Goal: Complete application form

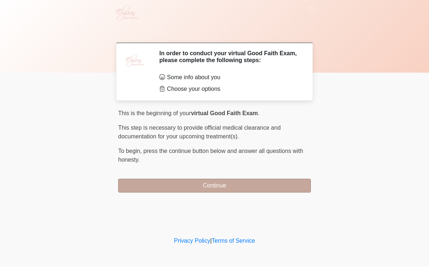
click at [287, 190] on button "Continue" at bounding box center [214, 186] width 193 height 14
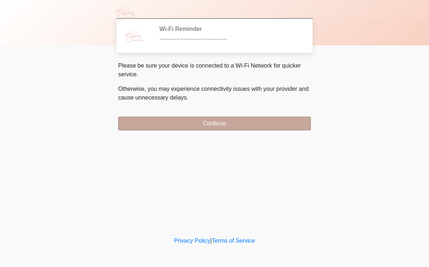
click at [261, 124] on button "Continue" at bounding box center [214, 124] width 193 height 14
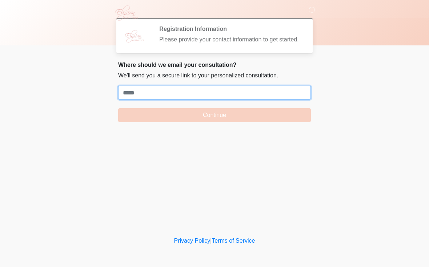
click at [252, 95] on input "Where should we email your treatment plan?" at bounding box center [214, 93] width 193 height 14
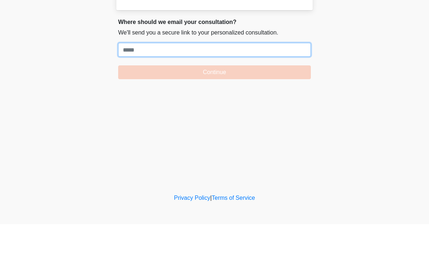
paste input "**********"
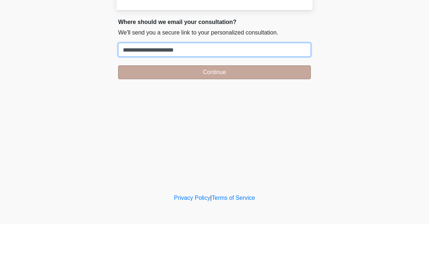
type input "**********"
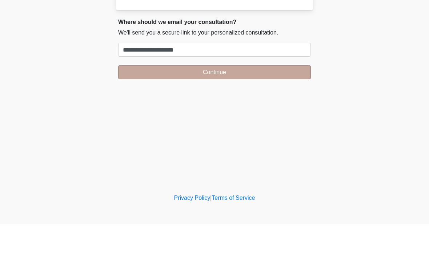
click at [168, 108] on button "Continue" at bounding box center [214, 115] width 193 height 14
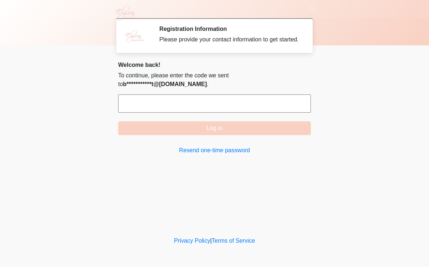
click at [169, 109] on input "text" at bounding box center [214, 104] width 193 height 18
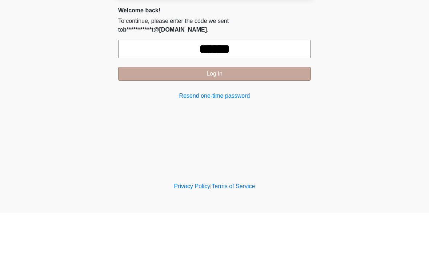
click at [251, 121] on button "Log in" at bounding box center [214, 128] width 193 height 14
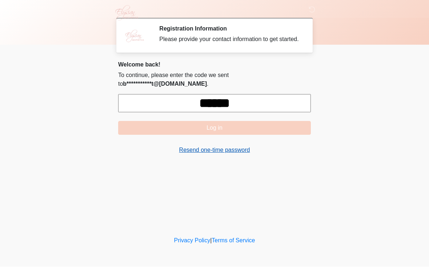
click at [214, 155] on link "Resend one-time password" at bounding box center [214, 150] width 193 height 9
click at [263, 110] on input "******" at bounding box center [214, 104] width 193 height 18
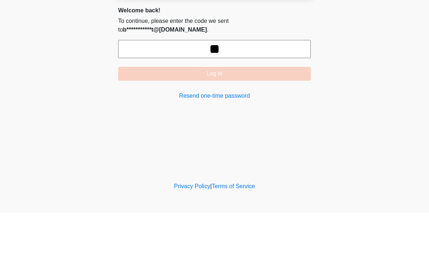
type input "*"
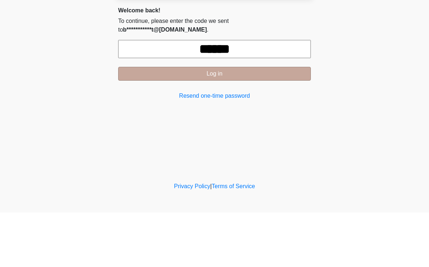
type input "******"
click at [283, 121] on button "Log in" at bounding box center [214, 128] width 193 height 14
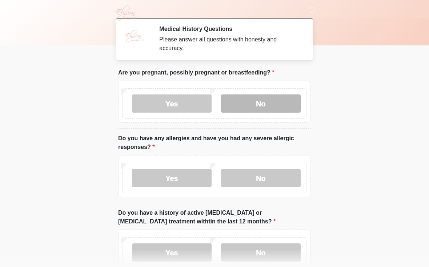
click at [267, 101] on label "No" at bounding box center [261, 104] width 80 height 18
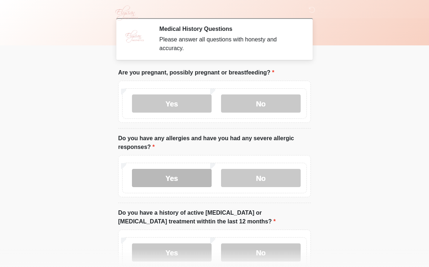
click at [181, 172] on label "Yes" at bounding box center [172, 178] width 80 height 18
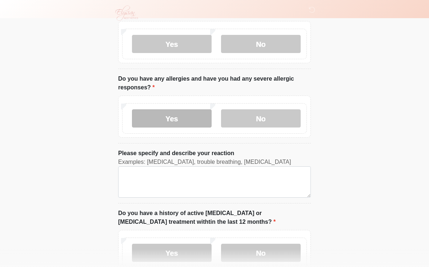
scroll to position [74, 0]
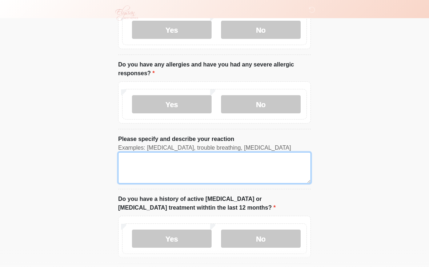
click at [240, 171] on textarea "Please specify and describe your reaction" at bounding box center [214, 167] width 193 height 31
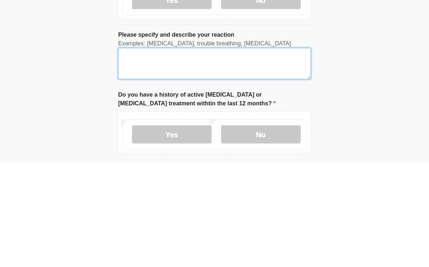
type textarea "*"
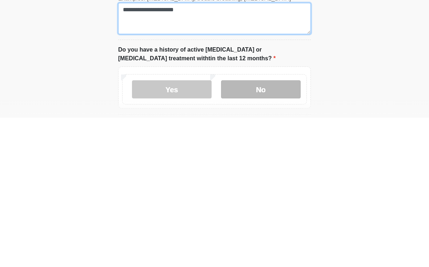
type textarea "**********"
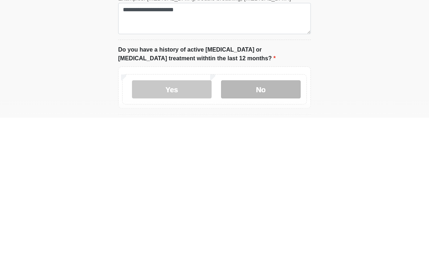
click at [279, 230] on label "No" at bounding box center [261, 239] width 80 height 18
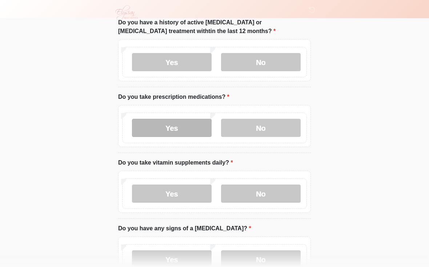
click at [179, 127] on label "Yes" at bounding box center [172, 128] width 80 height 18
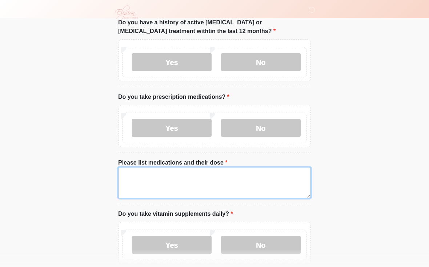
click at [222, 173] on textarea "Please list medications and their dose" at bounding box center [214, 182] width 193 height 31
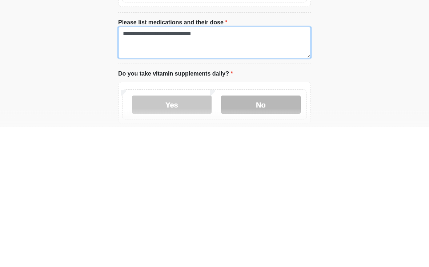
type textarea "**********"
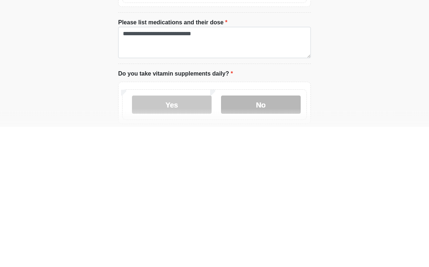
click at [268, 236] on label "No" at bounding box center [261, 245] width 80 height 18
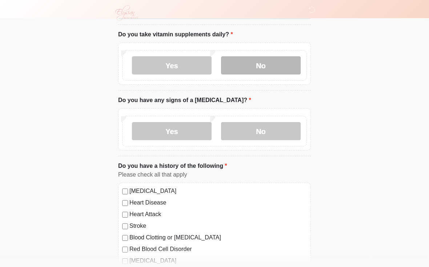
scroll to position [430, 0]
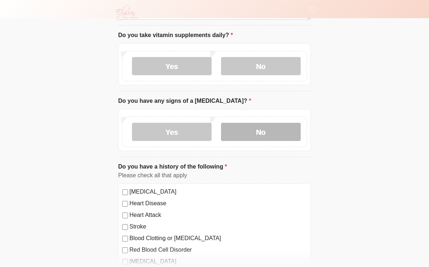
click at [279, 131] on label "No" at bounding box center [261, 132] width 80 height 18
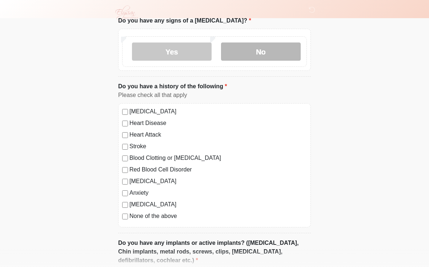
scroll to position [511, 0]
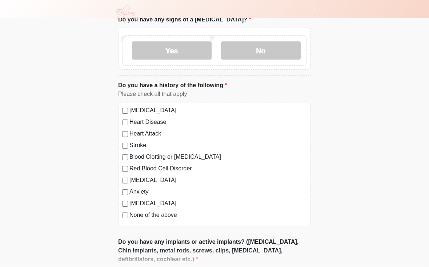
click at [164, 112] on label "[MEDICAL_DATA]" at bounding box center [219, 110] width 178 height 9
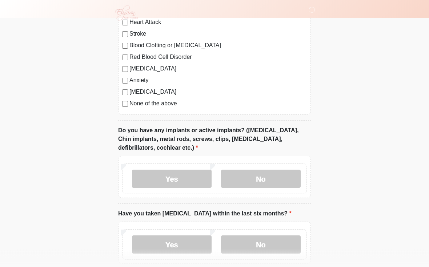
scroll to position [623, 0]
click at [290, 181] on label "No" at bounding box center [261, 179] width 80 height 18
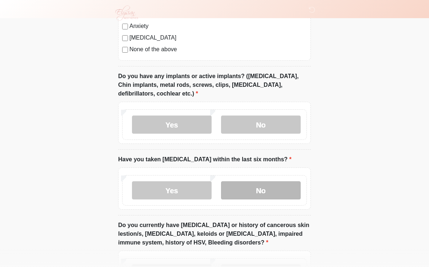
click at [278, 198] on label "No" at bounding box center [261, 191] width 80 height 18
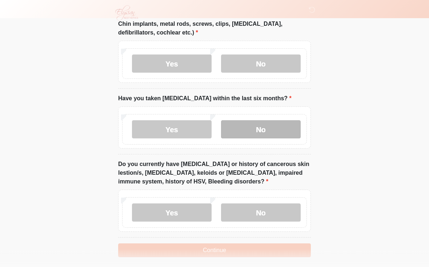
scroll to position [752, 0]
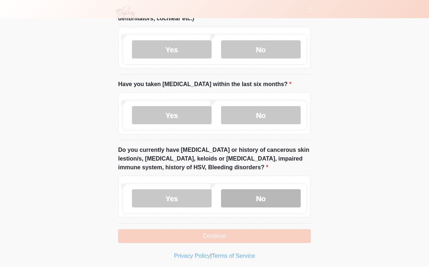
click at [281, 199] on label "No" at bounding box center [261, 199] width 80 height 18
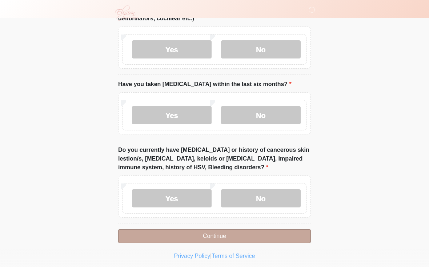
click at [268, 231] on button "Continue" at bounding box center [214, 237] width 193 height 14
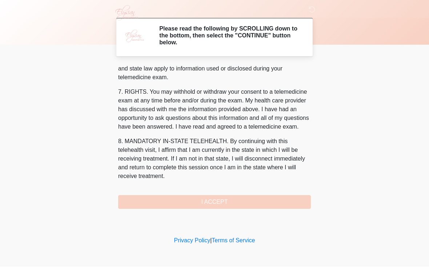
scroll to position [300, 0]
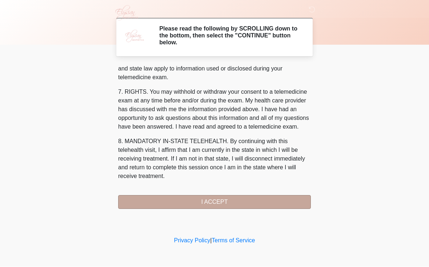
click at [232, 203] on button "I ACCEPT" at bounding box center [214, 203] width 193 height 14
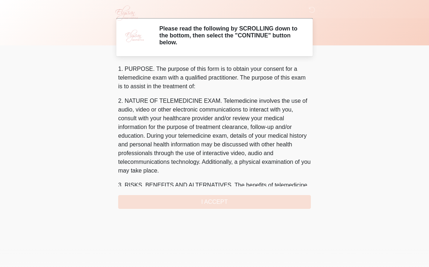
scroll to position [0, 0]
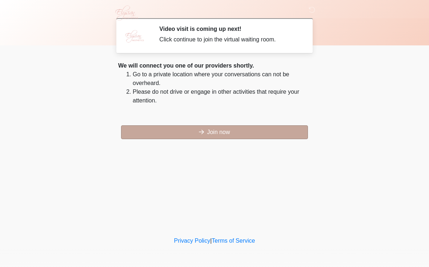
click at [227, 131] on button "Join now" at bounding box center [214, 132] width 187 height 14
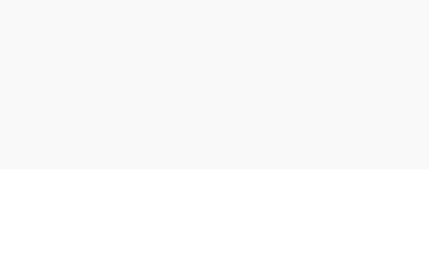
scroll to position [15, 0]
